Goal: Information Seeking & Learning: Stay updated

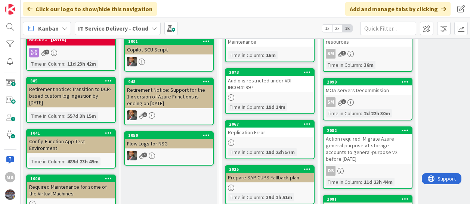
scroll to position [92, 0]
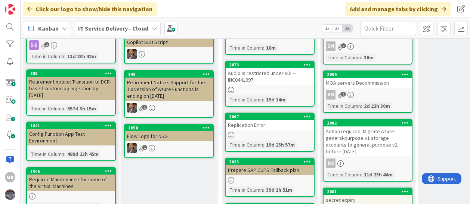
click at [369, 131] on div "Action required: Migrate Azure general-purpose v1 storage accounts to general-p…" at bounding box center [367, 142] width 88 height 30
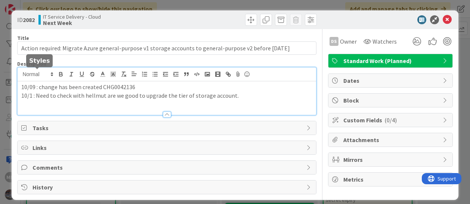
click at [21, 76] on div "10/09 : change has been created CHG0042136 10/1 : Need to check with hellmut ar…" at bounding box center [167, 91] width 298 height 47
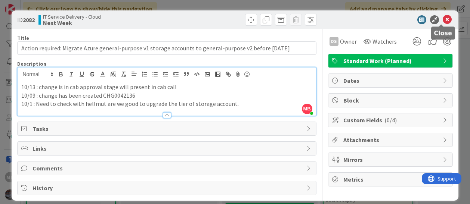
click at [443, 19] on icon at bounding box center [447, 19] width 9 height 9
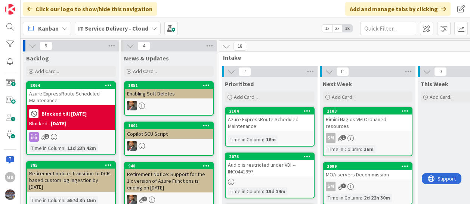
scroll to position [49, 0]
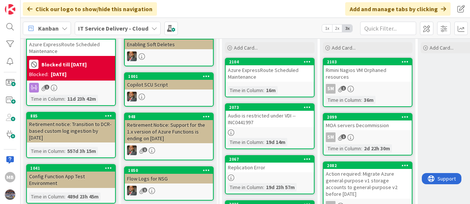
click at [265, 81] on div "Azure ExpressRoute Scheduled Maintenance" at bounding box center [270, 73] width 88 height 16
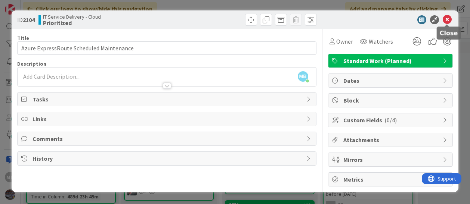
click at [446, 19] on icon at bounding box center [447, 19] width 9 height 9
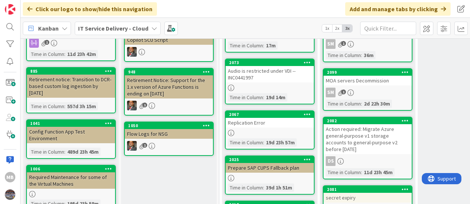
scroll to position [94, 0]
